Goal: Transaction & Acquisition: Book appointment/travel/reservation

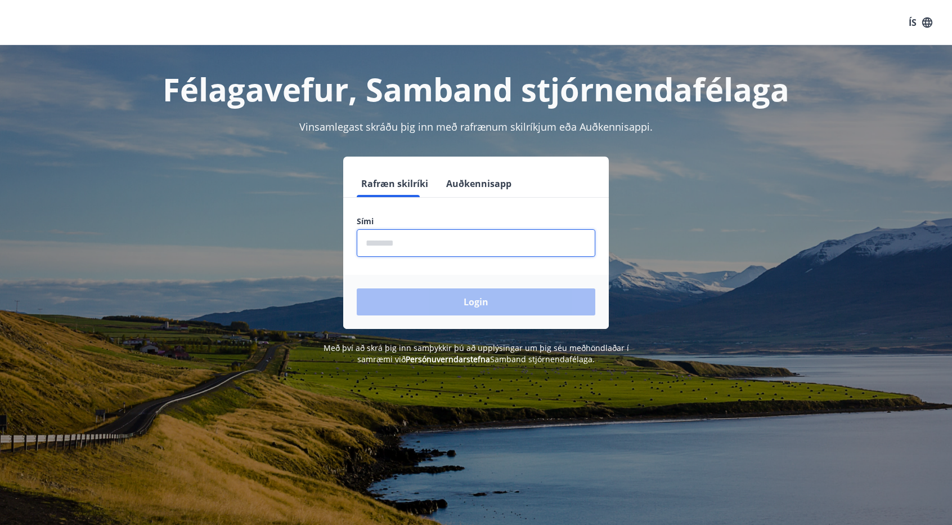
click at [413, 246] on input "phone" at bounding box center [476, 243] width 239 height 28
type input "********"
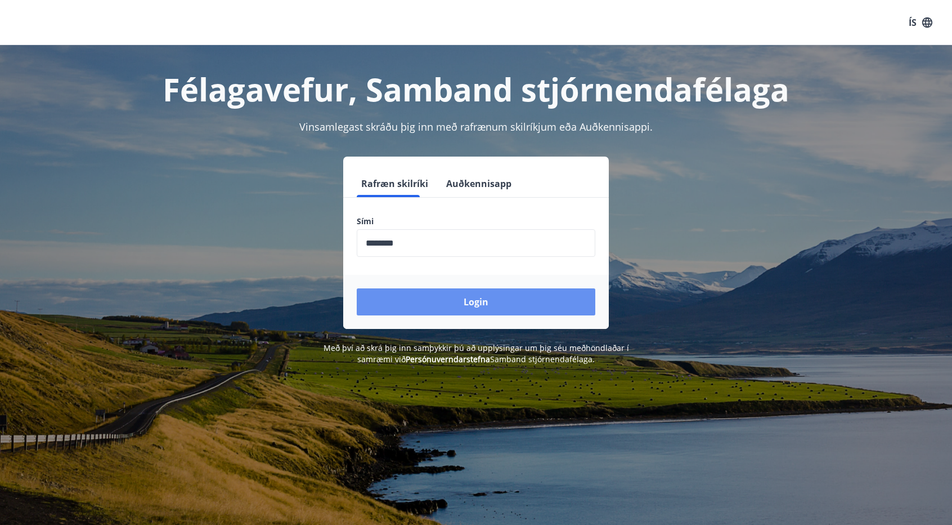
click at [477, 298] on button "Login" at bounding box center [476, 301] width 239 height 27
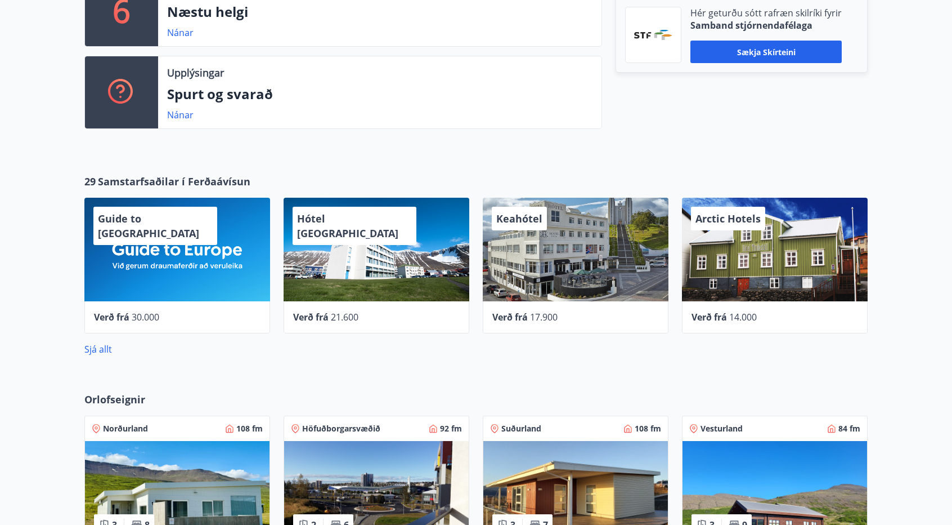
scroll to position [480, 0]
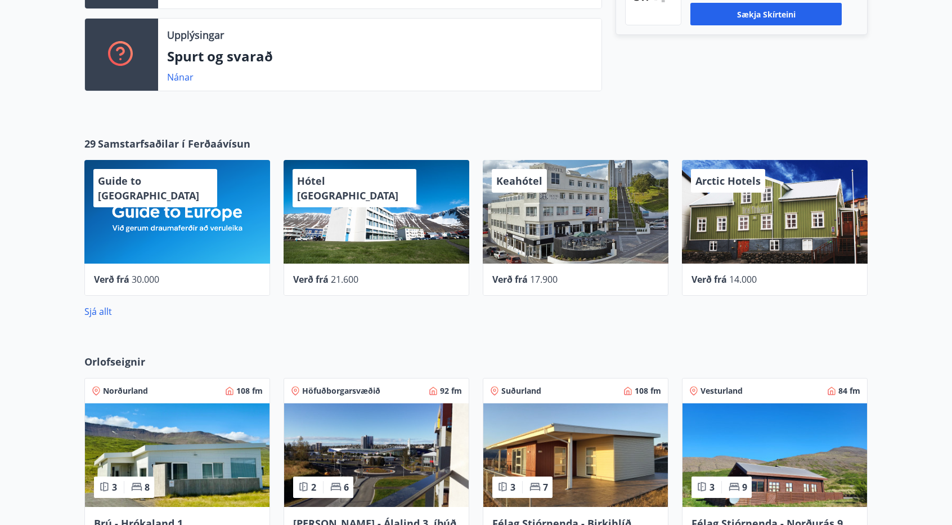
click at [949, 509] on div "Orlofseignir Norðurland 108 fm 3 8 Brú - Hrókaland 1, [GEOGRAPHIC_DATA] Höfuðbo…" at bounding box center [476, 488] width 952 height 304
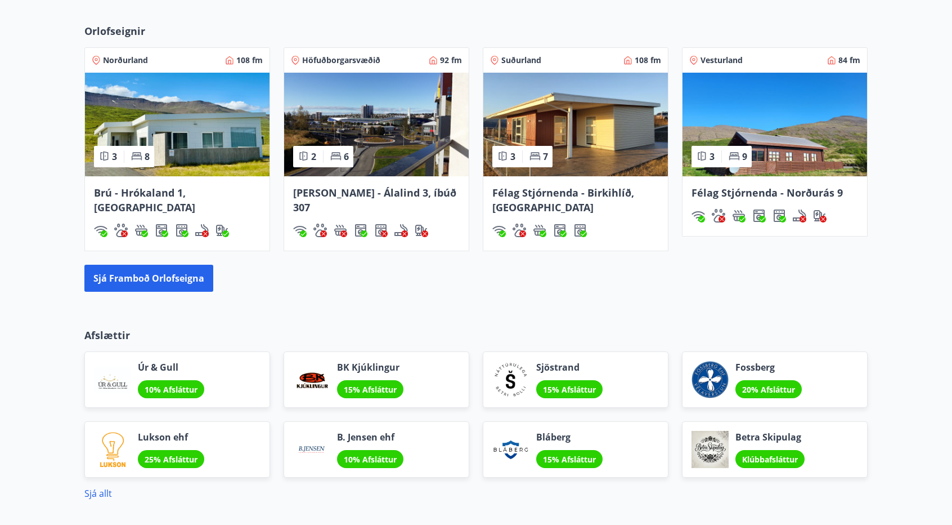
scroll to position [818, 0]
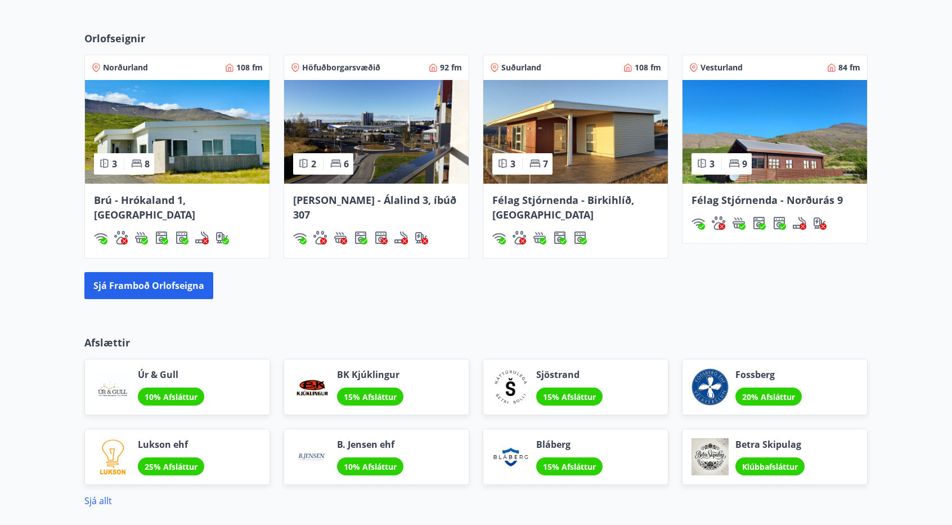
scroll to position [751, 0]
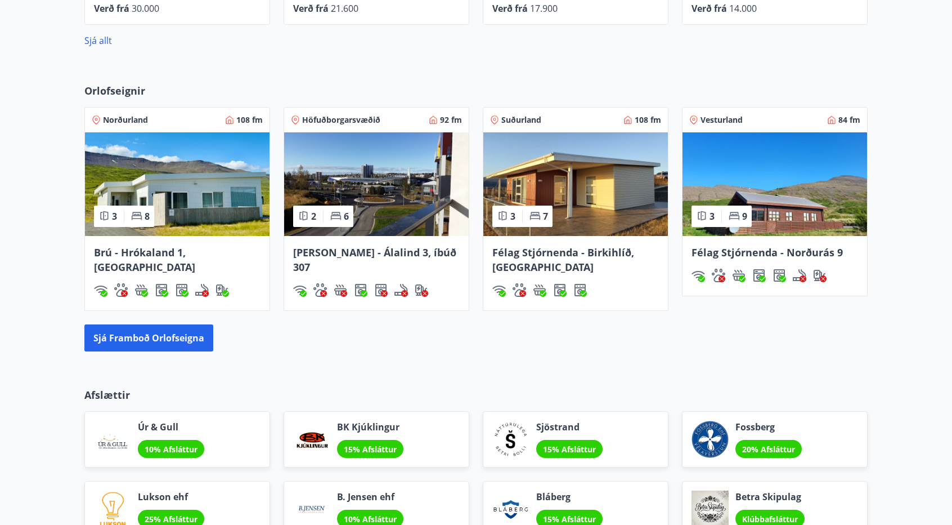
click at [555, 252] on span "Félag Stjórnenda - Birkihlíð, [GEOGRAPHIC_DATA]" at bounding box center [563, 259] width 142 height 28
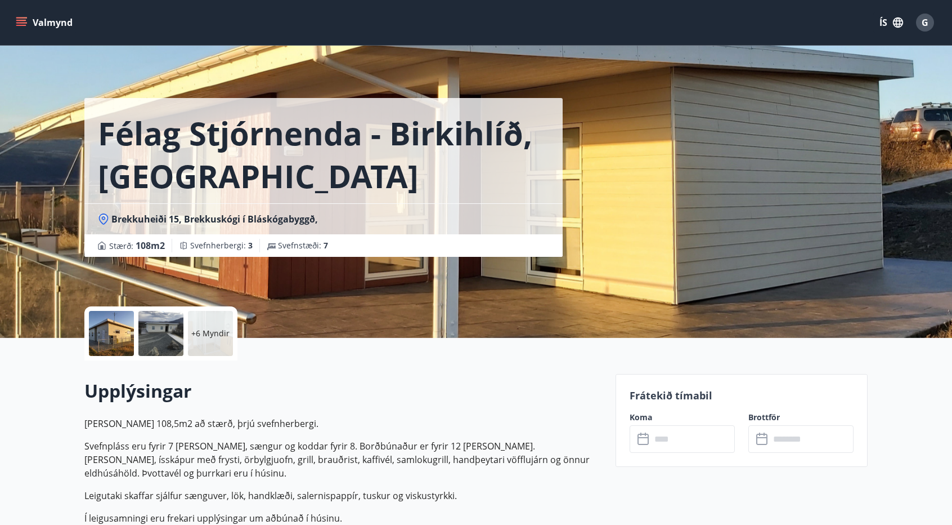
click at [641, 416] on label "Koma" at bounding box center [682, 416] width 105 height 11
click at [643, 434] on icon at bounding box center [645, 439] width 14 height 14
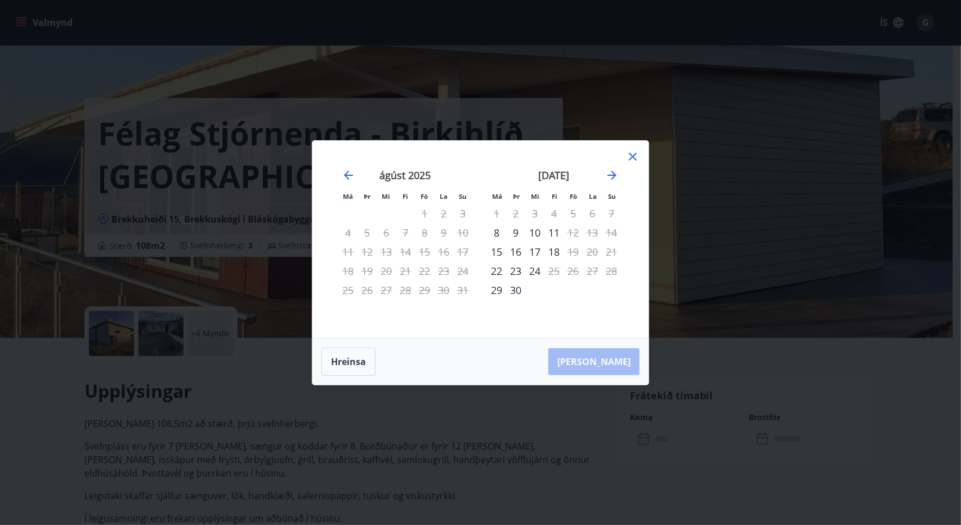
click at [630, 167] on div "[DATE] 1 2 3 4 5 6 7 8 9 10 11 12 13 14 15 16 17 18 19 20 21 22 23 24 25 26 27 …" at bounding box center [629, 246] width 597 height 185
click at [612, 181] on icon "Move forward to switch to the next month." at bounding box center [612, 175] width 14 height 14
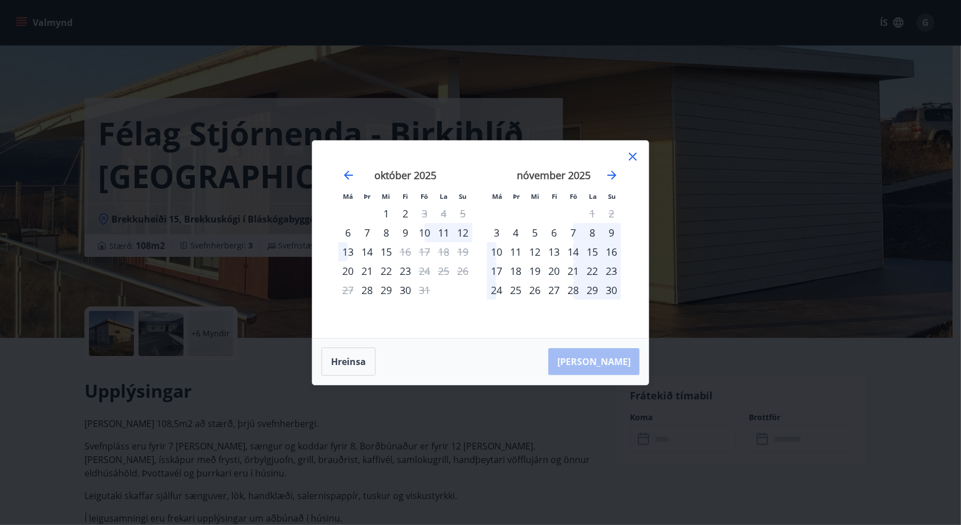
click at [594, 255] on div "15" at bounding box center [592, 251] width 19 height 19
click at [353, 366] on button "Hreinsa" at bounding box center [348, 361] width 54 height 28
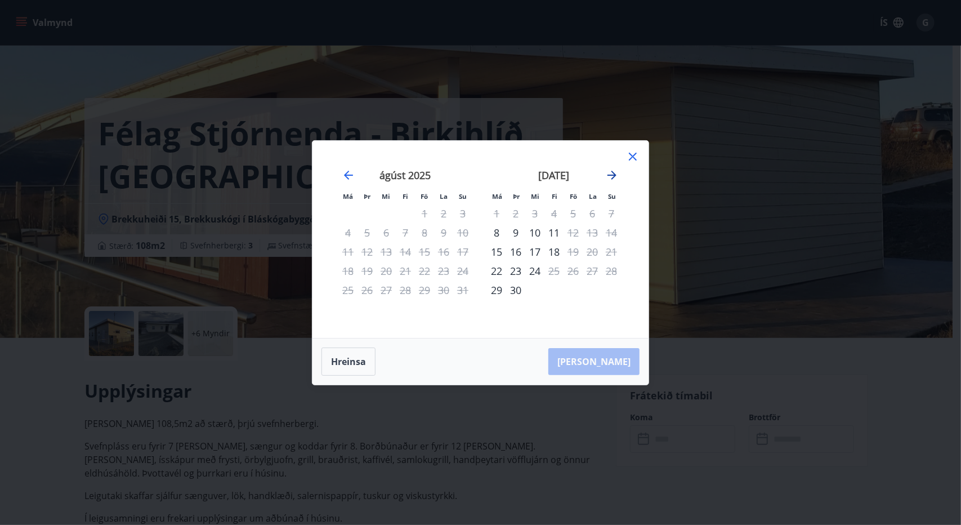
click at [612, 176] on icon "Move forward to switch to the next month." at bounding box center [612, 175] width 14 height 14
click at [532, 214] on div "1" at bounding box center [534, 213] width 19 height 19
click at [629, 158] on icon at bounding box center [633, 157] width 14 height 14
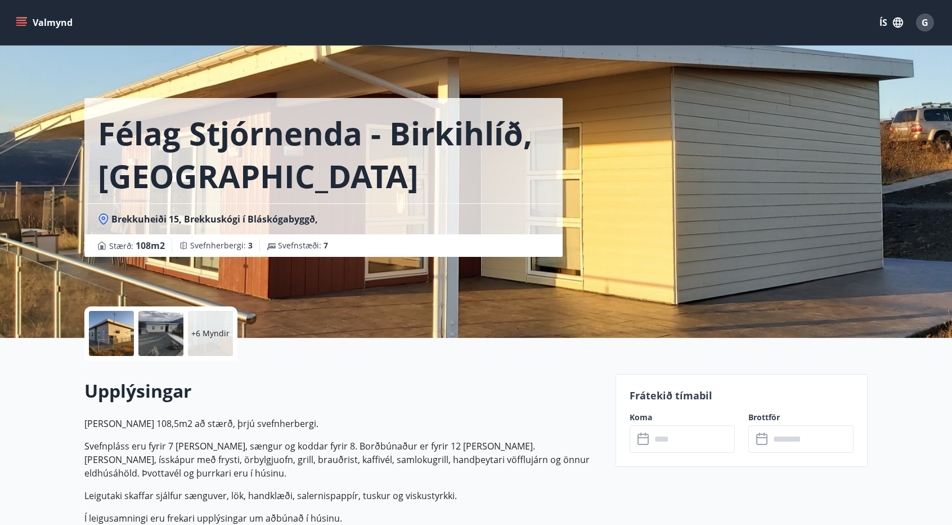
click at [642, 438] on icon at bounding box center [645, 439] width 14 height 14
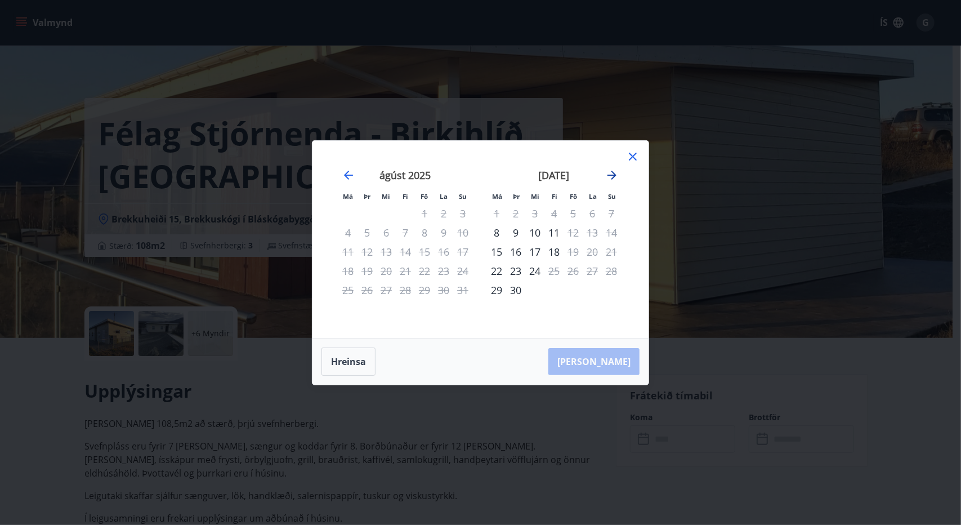
click at [613, 177] on icon "Move forward to switch to the next month." at bounding box center [611, 175] width 9 height 9
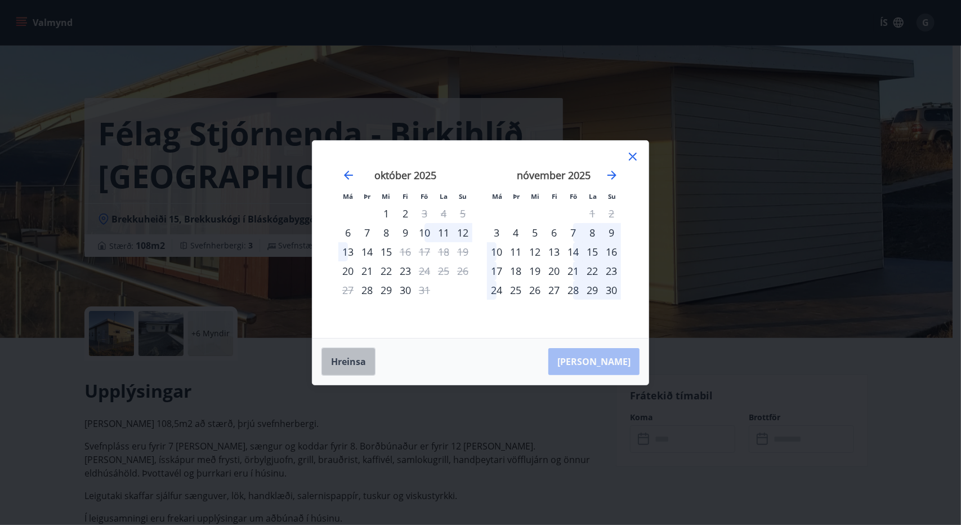
click at [368, 355] on button "Hreinsa" at bounding box center [348, 361] width 54 height 28
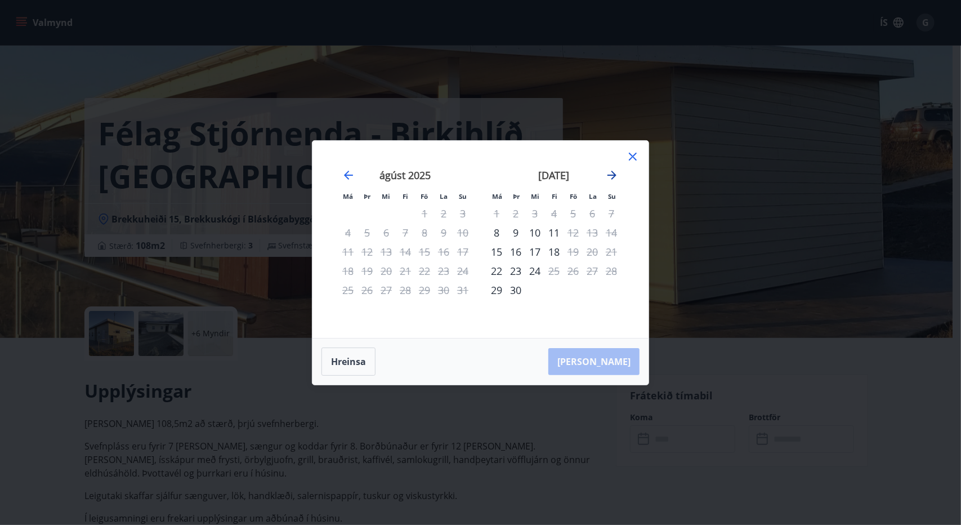
click at [617, 177] on icon "Move forward to switch to the next month." at bounding box center [612, 175] width 14 height 14
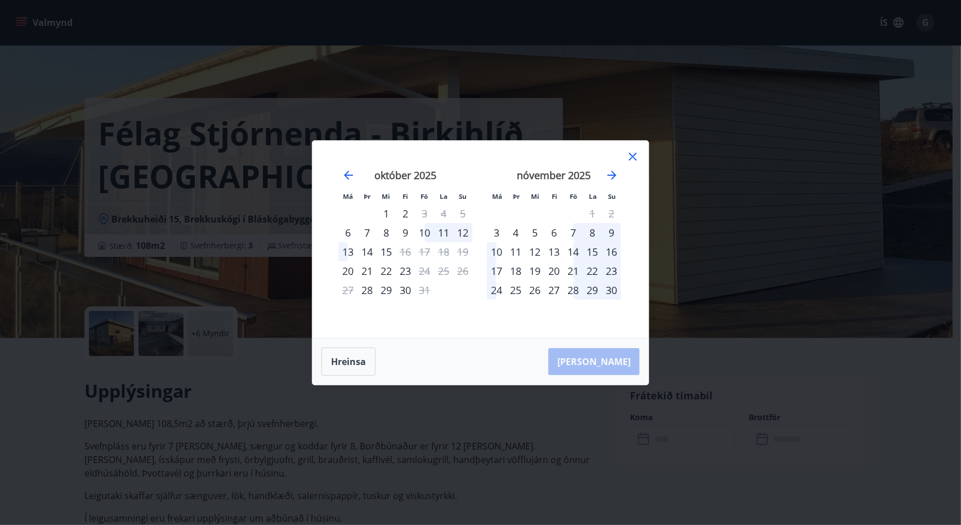
click at [595, 250] on div "15" at bounding box center [592, 251] width 19 height 19
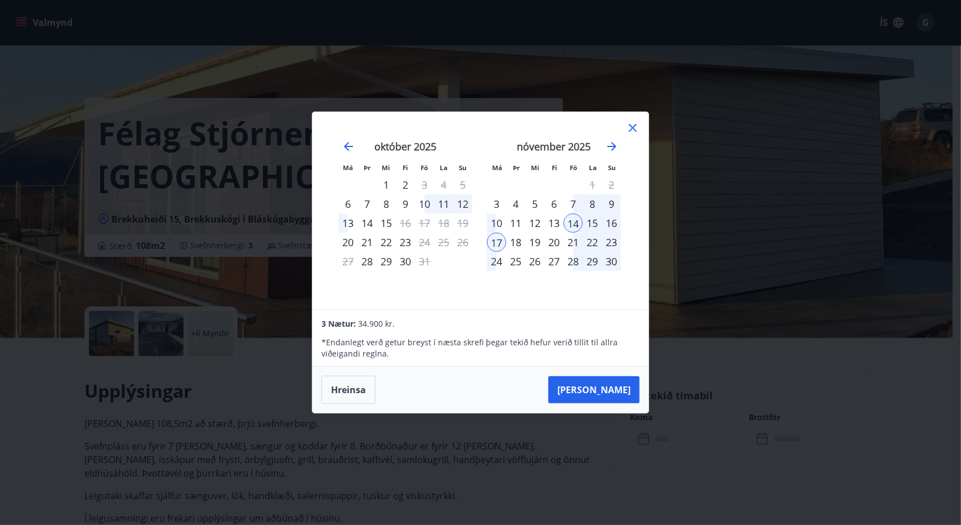
click at [577, 221] on div "14" at bounding box center [572, 222] width 19 height 19
click at [617, 384] on button "[PERSON_NAME]" at bounding box center [593, 389] width 91 height 27
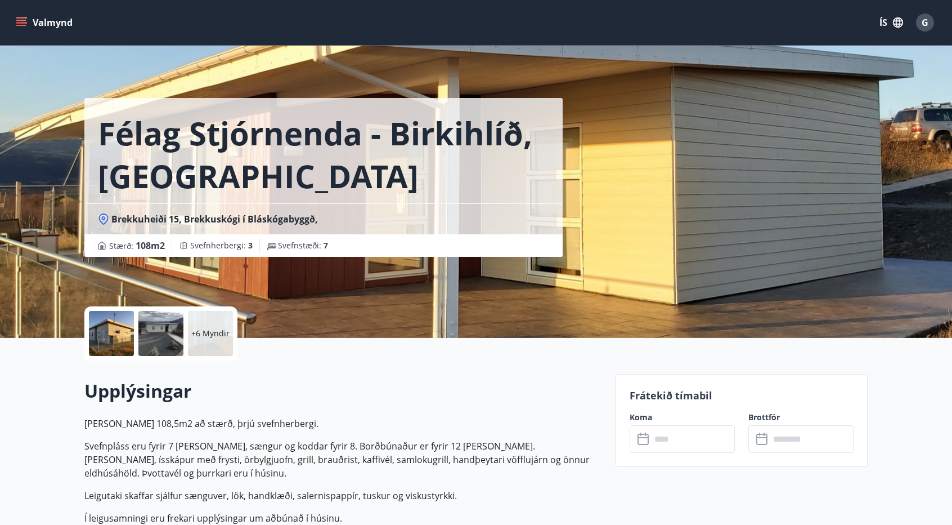
type input "******"
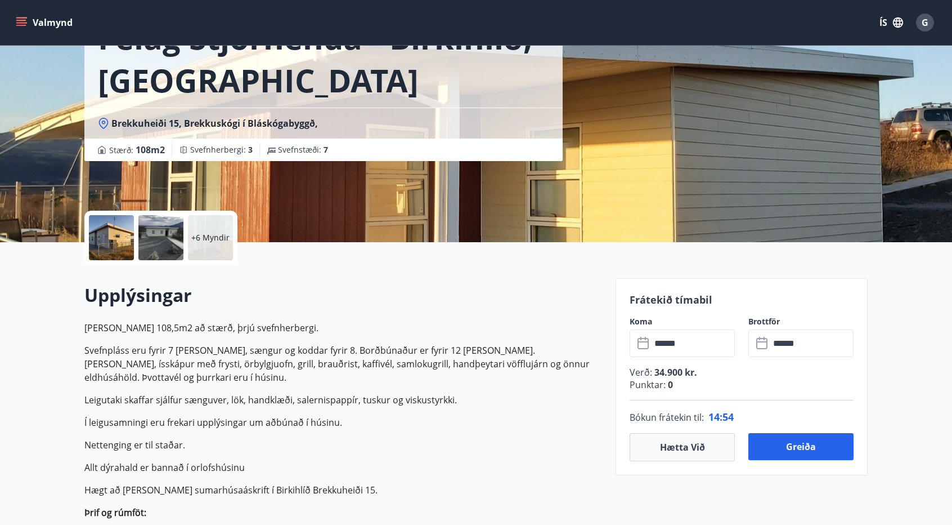
scroll to position [338, 0]
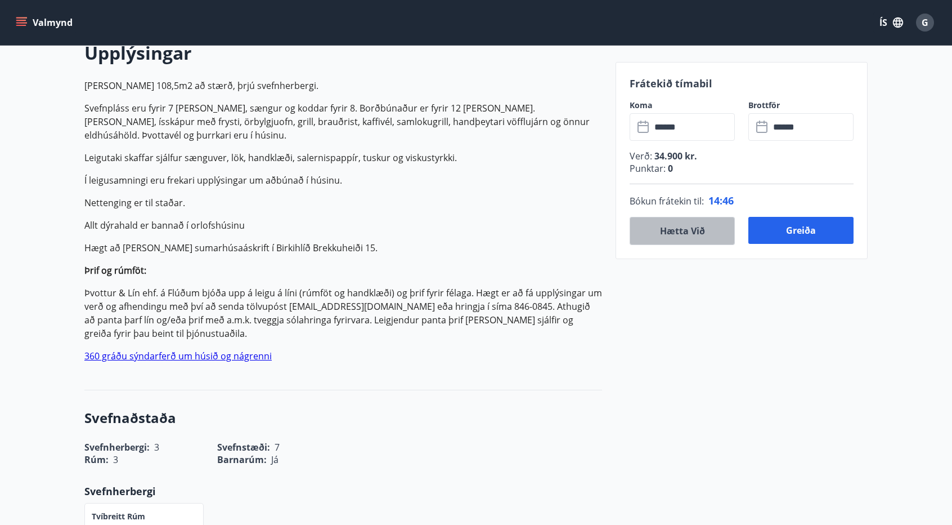
click at [691, 232] on button "Hætta við" at bounding box center [682, 231] width 105 height 28
